Goal: Transaction & Acquisition: Purchase product/service

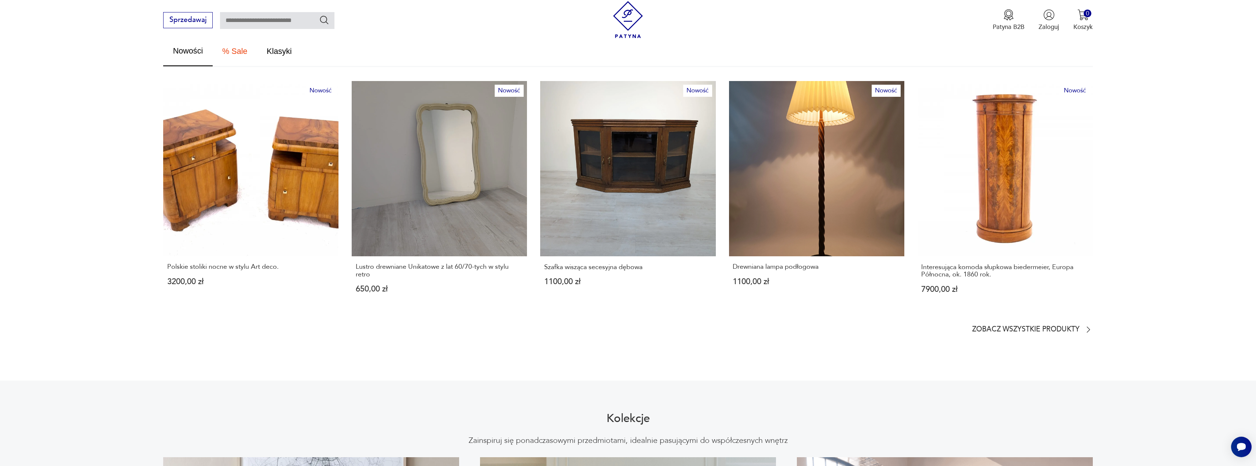
click at [451, 177] on link "Nowość Lustro drewniane Unikatowe z lat 60/70-tych w stylu retro 650,00 zł" at bounding box center [439, 195] width 175 height 229
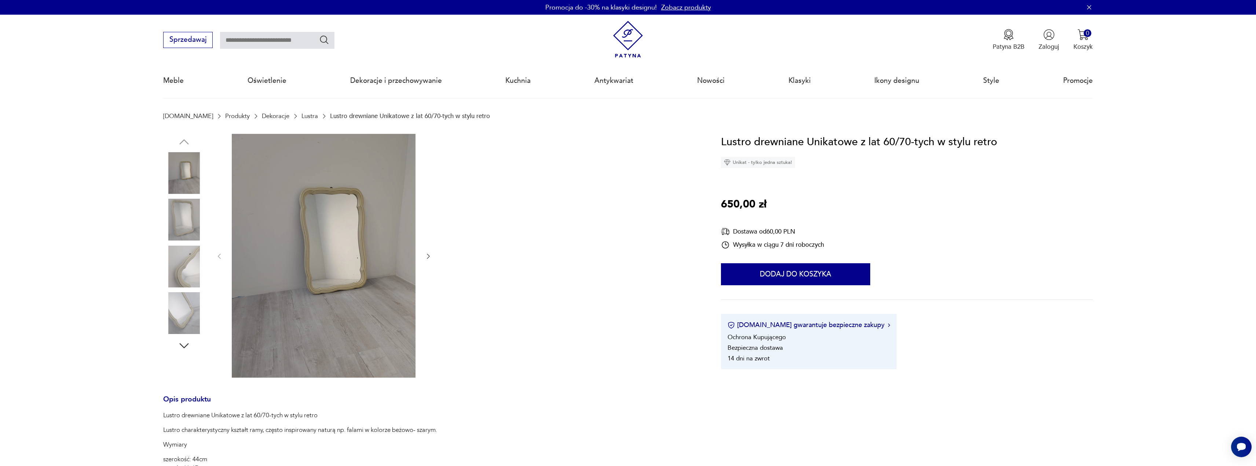
click at [428, 257] on icon "button" at bounding box center [428, 256] width 7 height 7
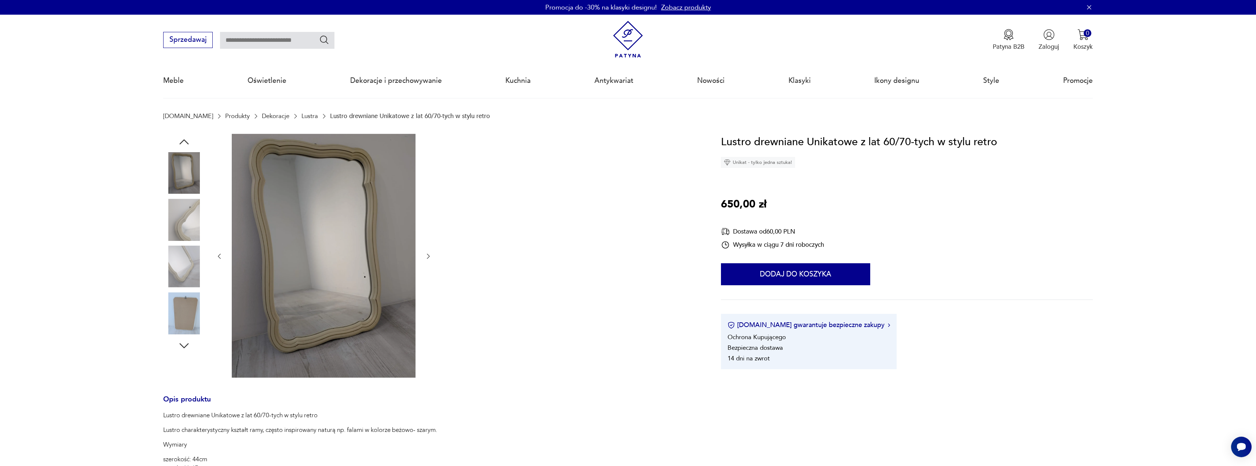
click at [429, 257] on icon "button" at bounding box center [428, 256] width 7 height 7
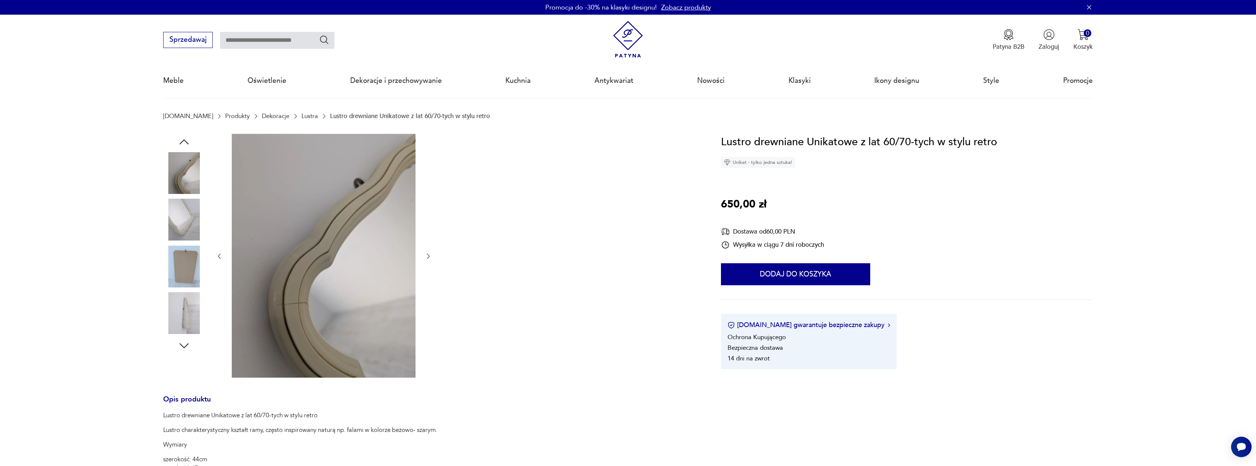
click at [429, 257] on icon "button" at bounding box center [428, 256] width 7 height 7
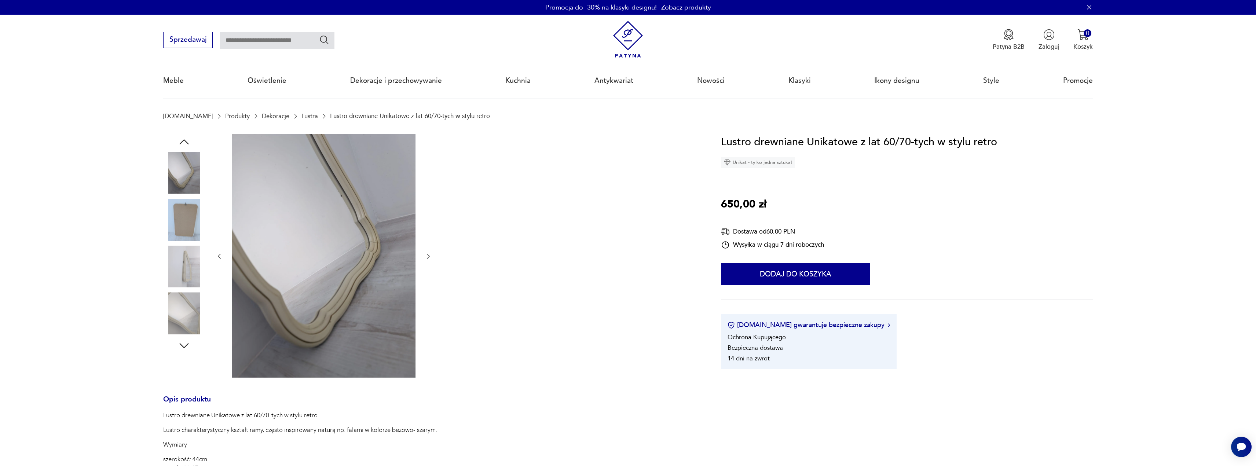
click at [429, 257] on icon "button" at bounding box center [428, 256] width 7 height 7
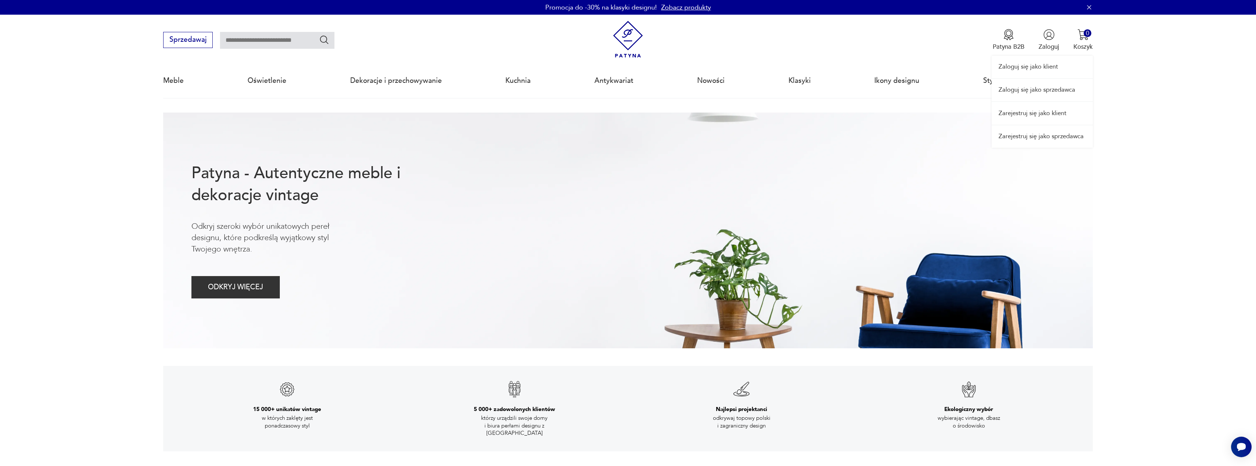
click at [1059, 35] on div "Zaloguj się jako klient Zaloguj się jako sprzedawca Zarejestruj się jako klient…" at bounding box center [1042, 81] width 101 height 133
click at [1053, 95] on link "Zaloguj się jako sprzedawca" at bounding box center [1042, 90] width 101 height 22
